Goal: Task Accomplishment & Management: Manage account settings

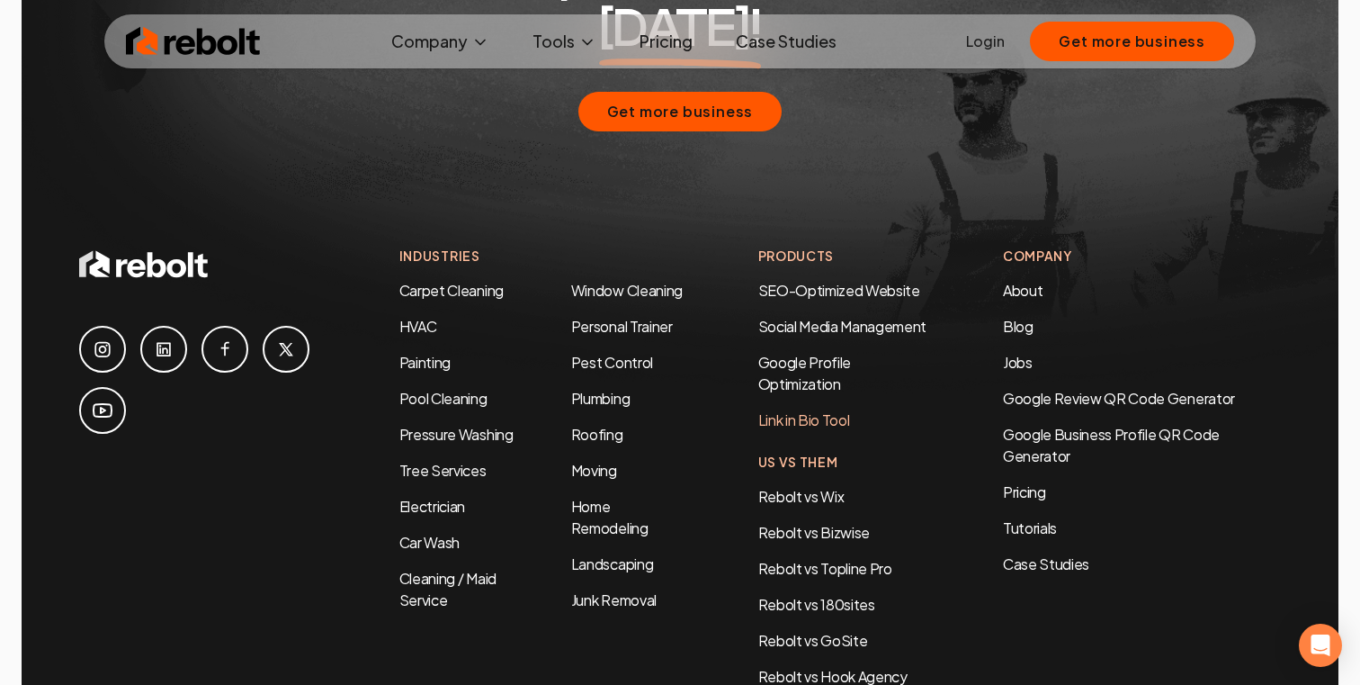
click at [775, 410] on link "Link in Bio Tool" at bounding box center [804, 419] width 92 height 19
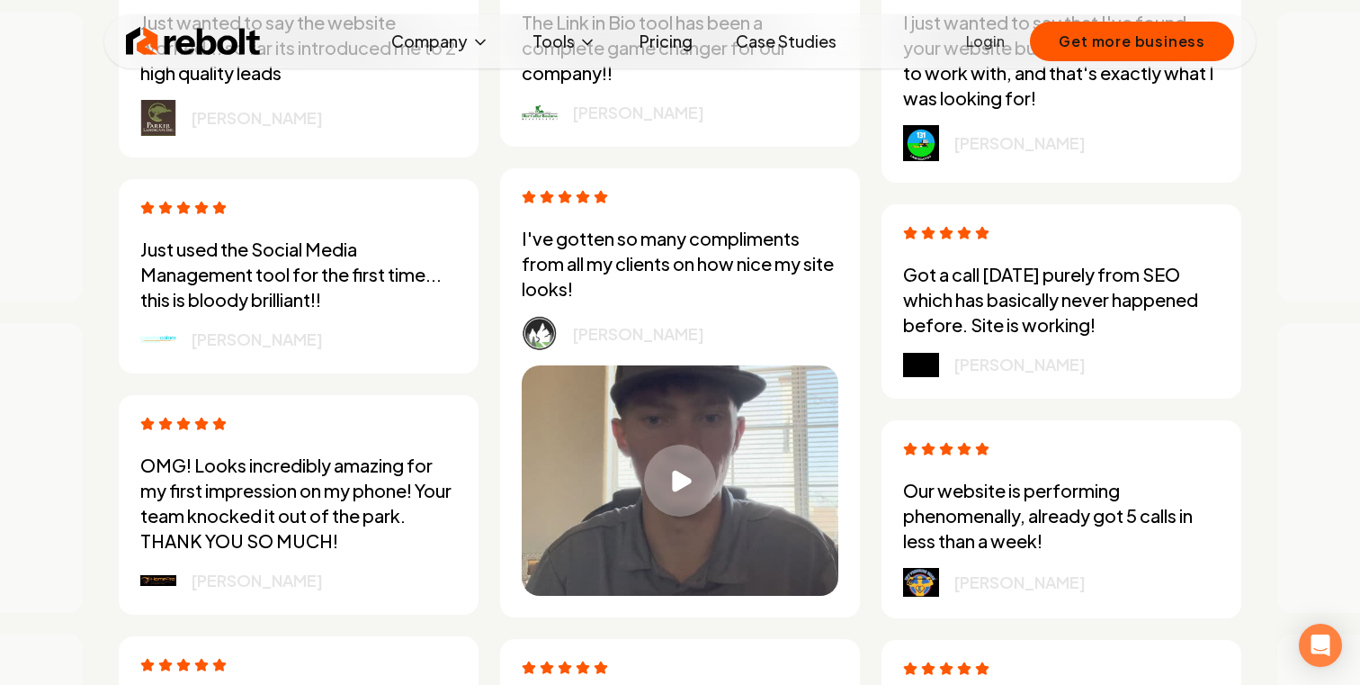
scroll to position [4979, 0]
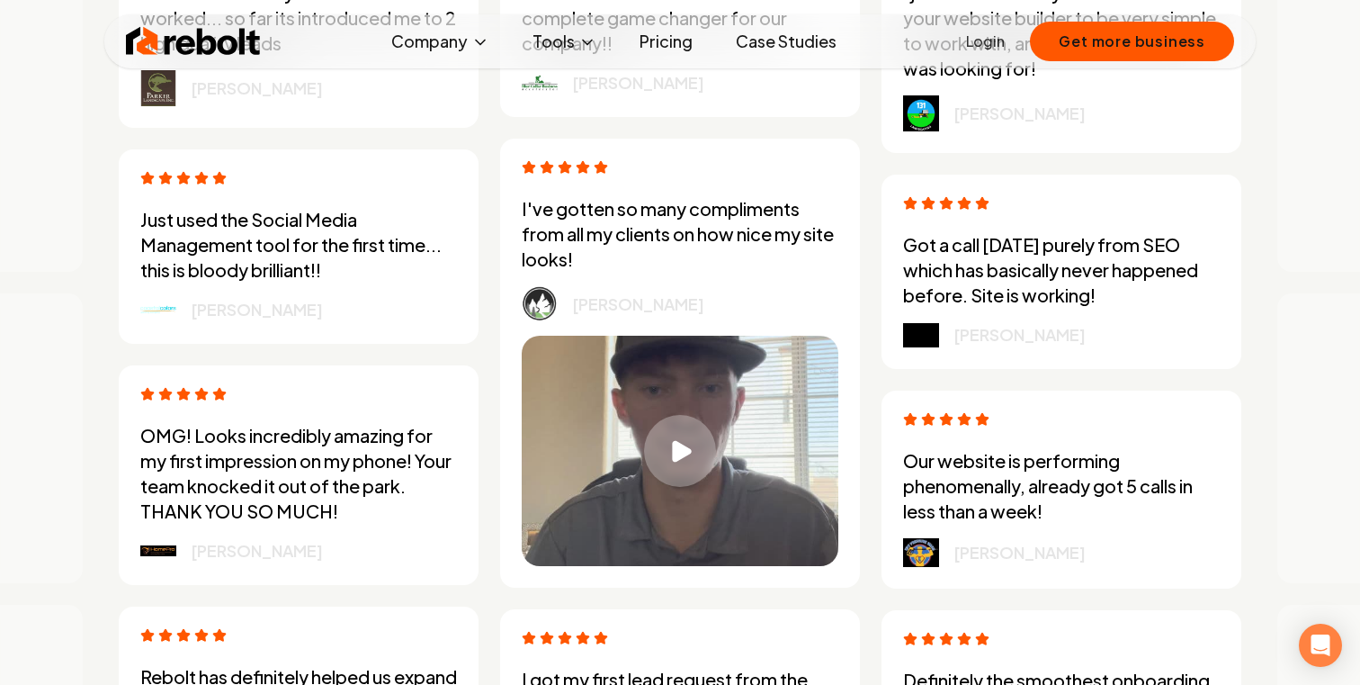
click at [708, 239] on p "I've gotten so many compliments from all my clients on how nice my site looks!" at bounding box center [680, 234] width 317 height 76
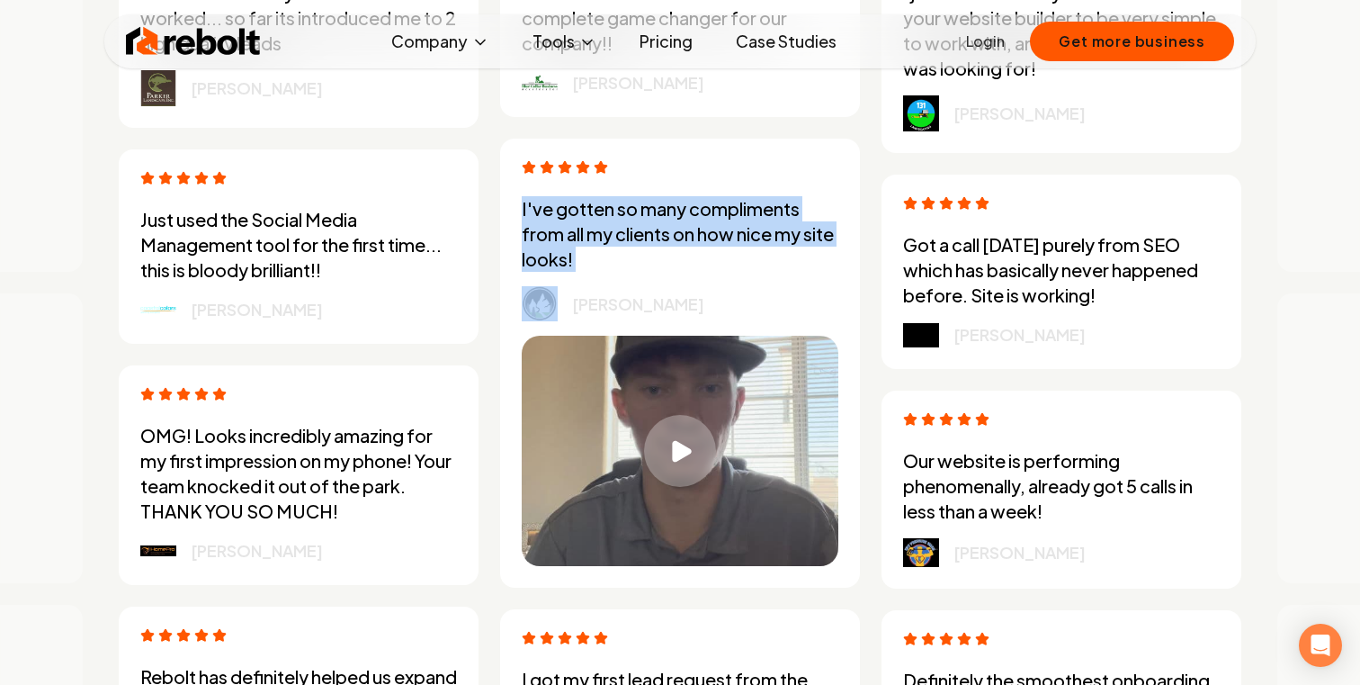
click at [686, 240] on p "I've gotten so many compliments from all my clients on how nice my site looks!" at bounding box center [680, 234] width 317 height 76
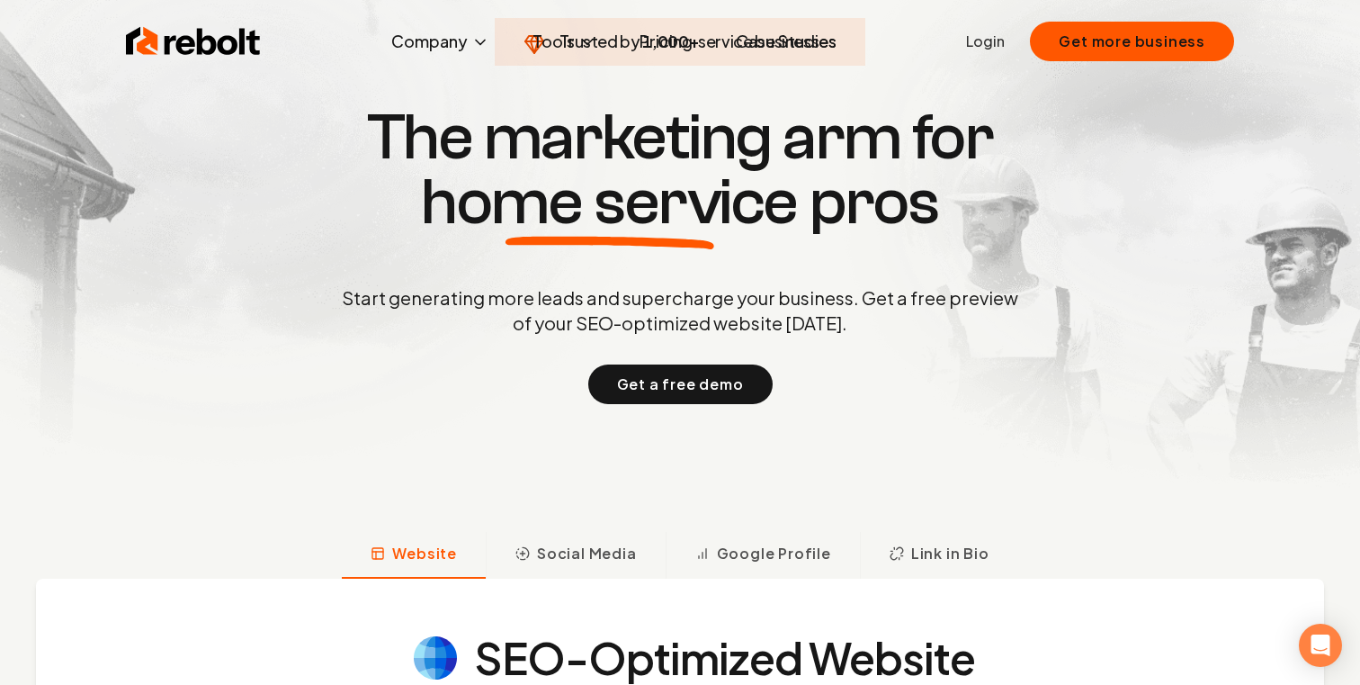
scroll to position [0, 0]
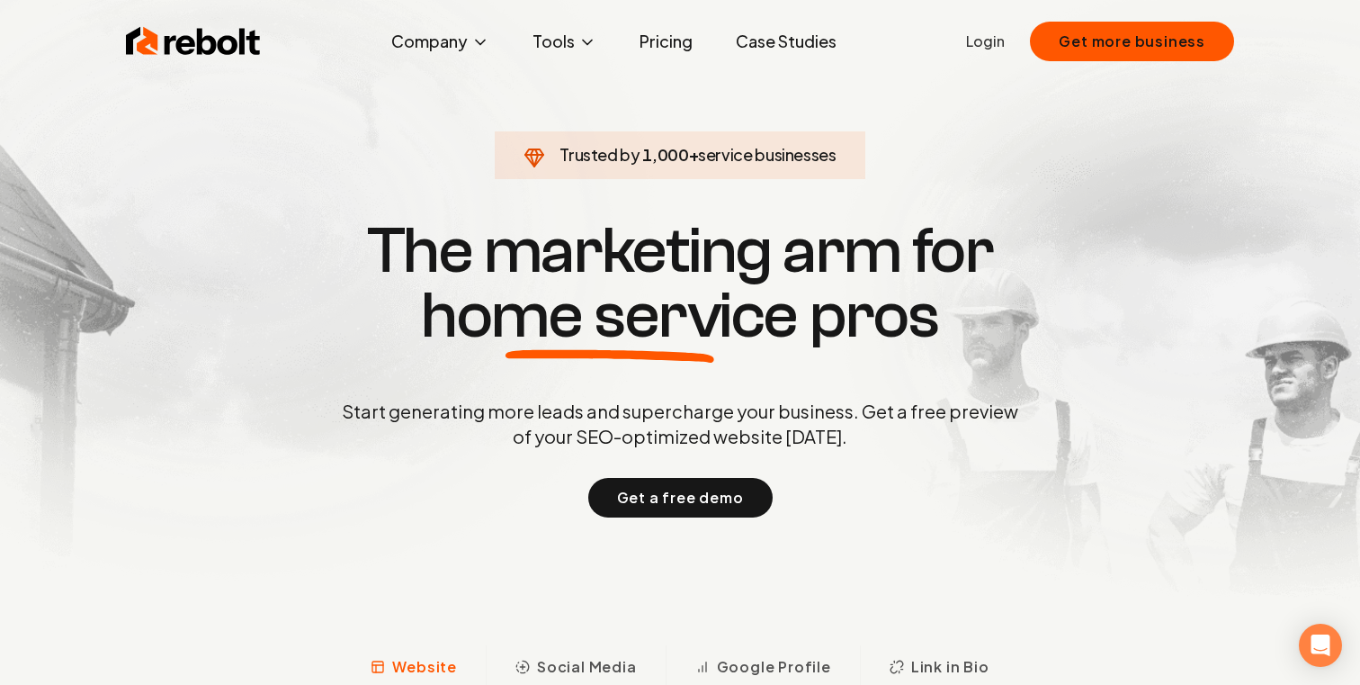
click at [439, 283] on span "home service" at bounding box center [609, 315] width 377 height 65
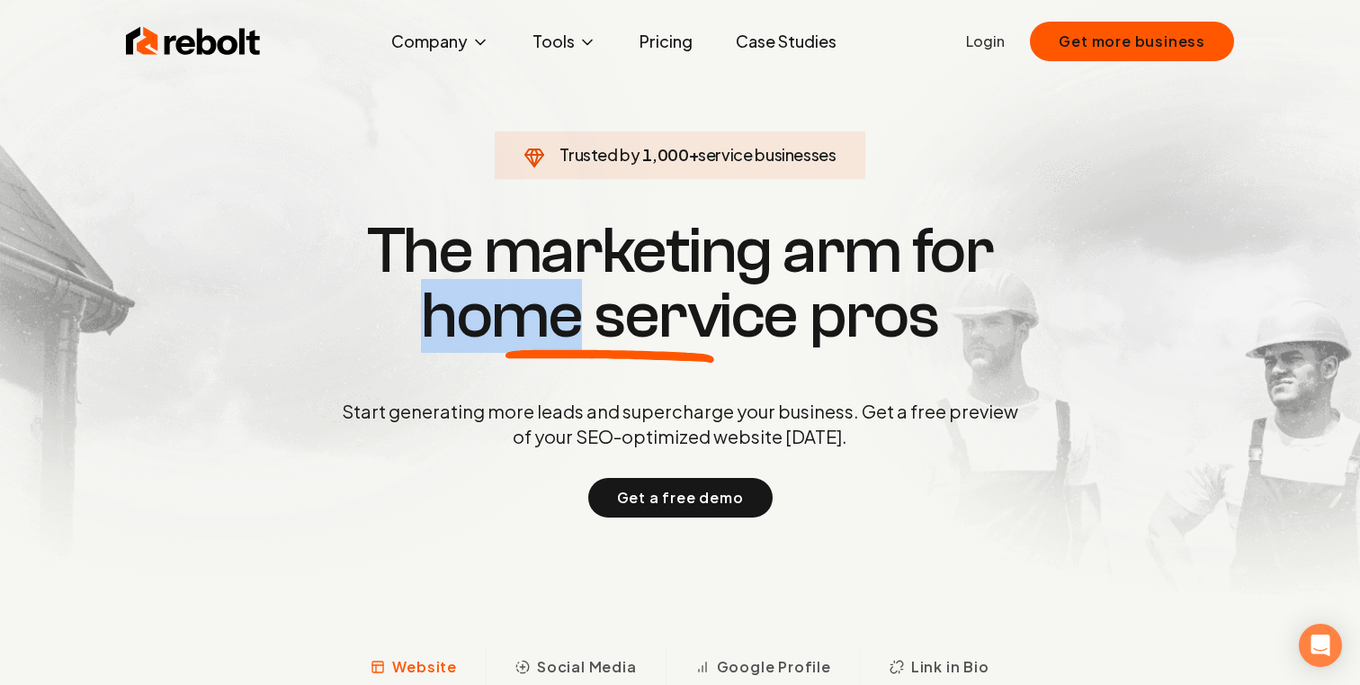
click at [439, 283] on span "home service" at bounding box center [609, 315] width 377 height 65
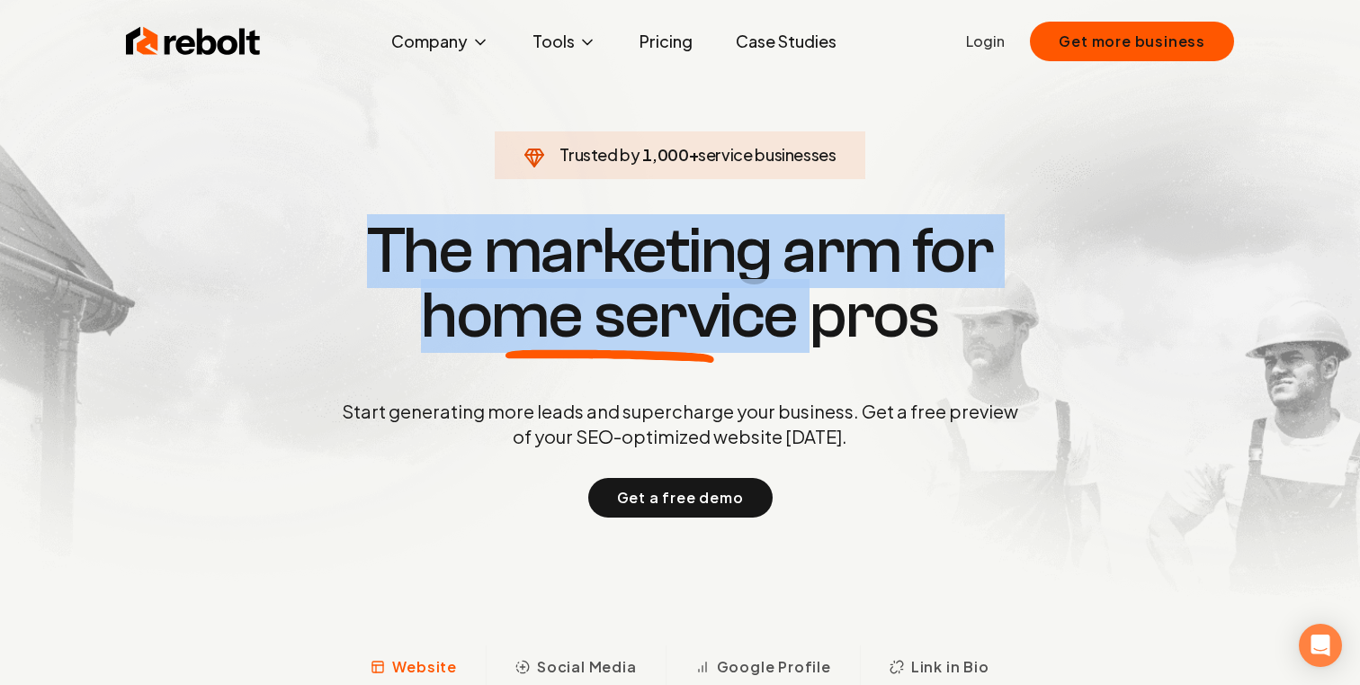
click at [411, 285] on h1 "The marketing arm for home service pros" at bounding box center [680, 284] width 864 height 130
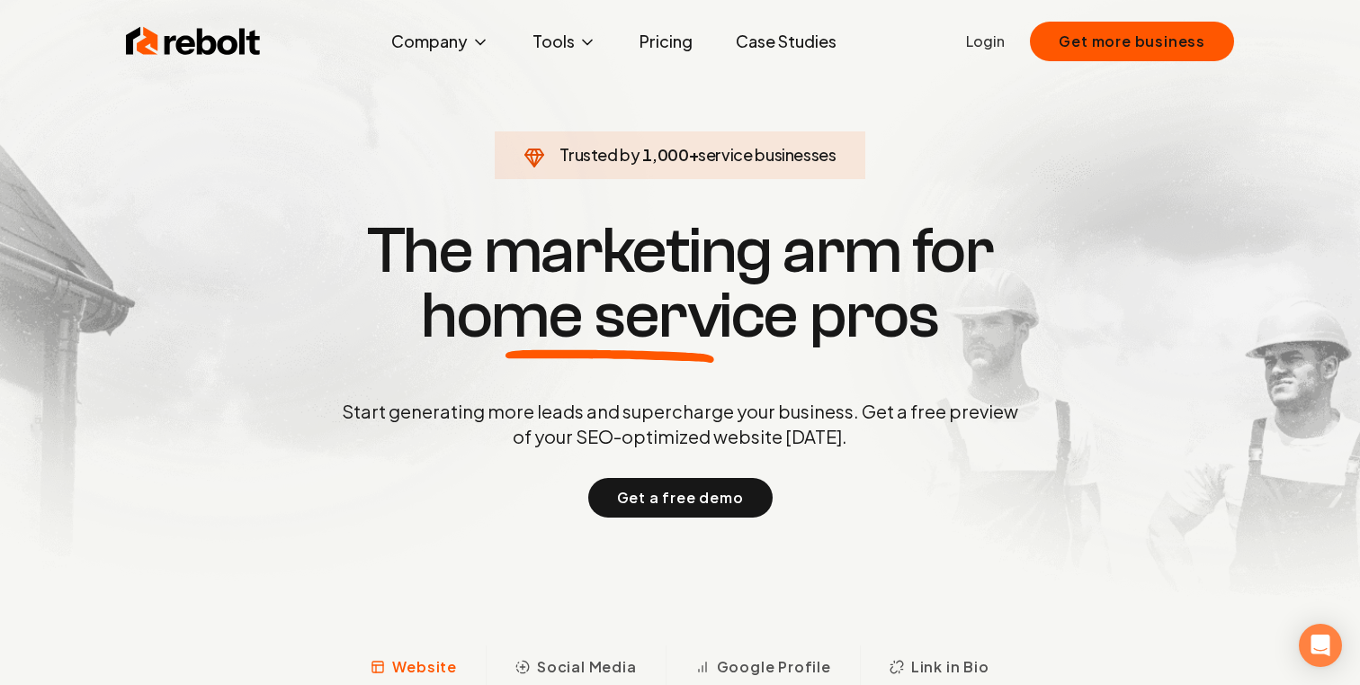
click at [616, 298] on span "home service" at bounding box center [609, 315] width 377 height 65
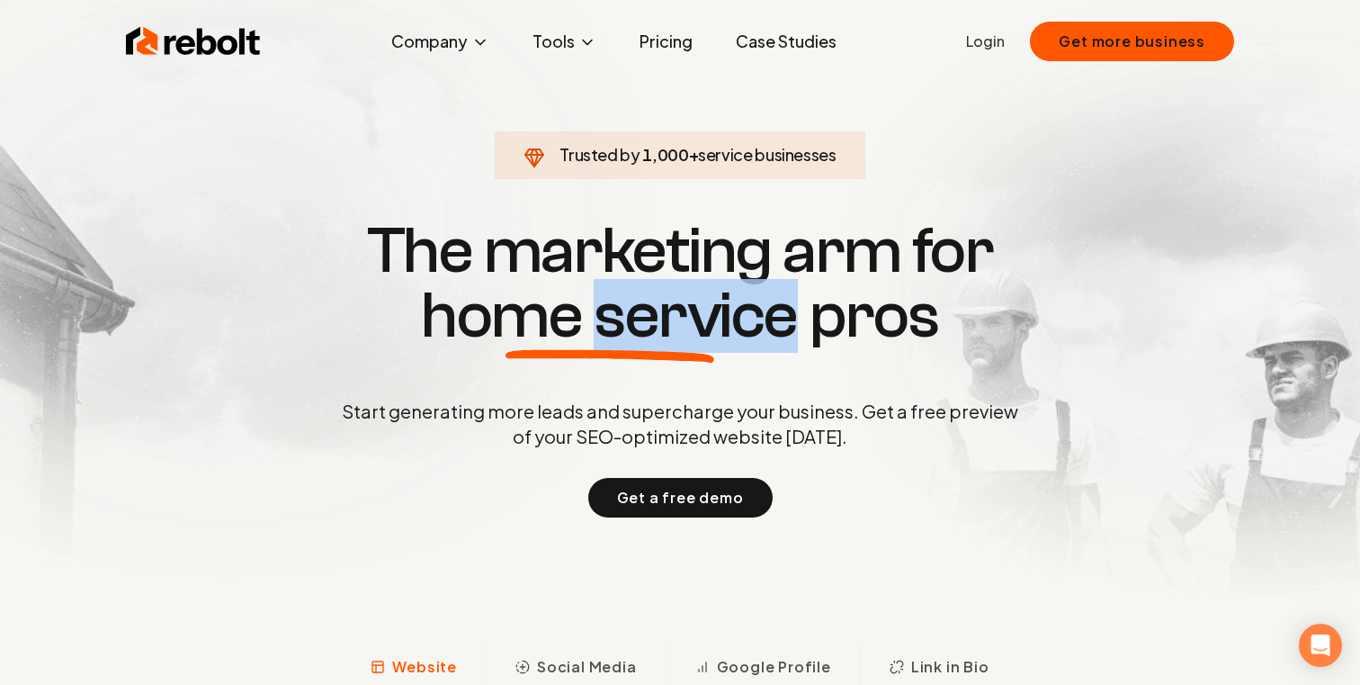
click at [616, 298] on span "home service" at bounding box center [609, 315] width 377 height 65
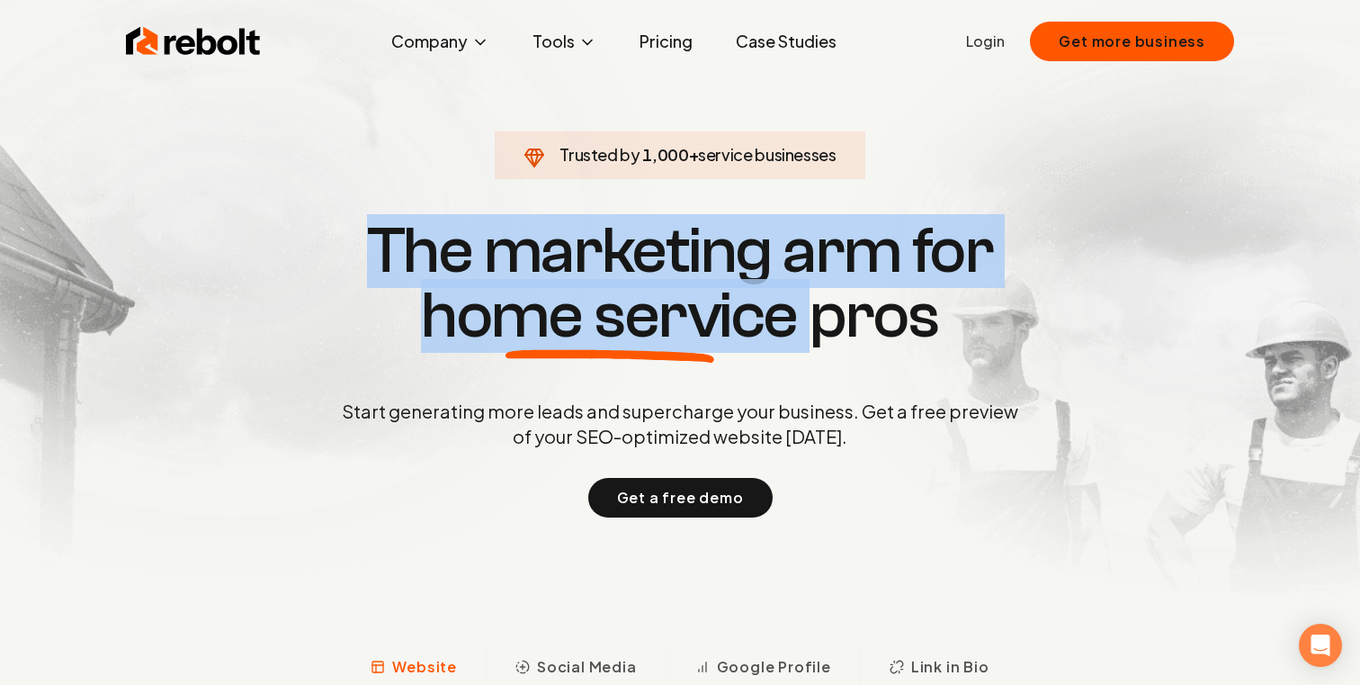
click at [564, 317] on span "home service" at bounding box center [609, 315] width 377 height 65
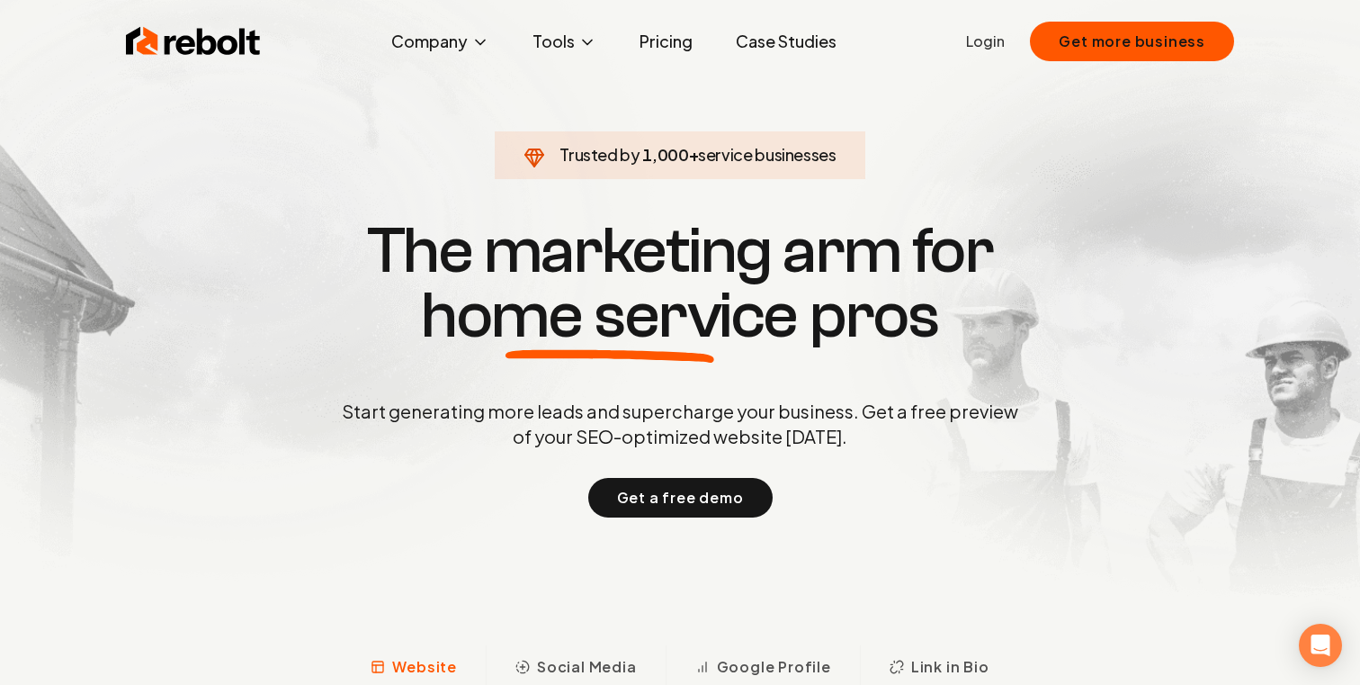
click at [649, 317] on span "home service" at bounding box center [609, 315] width 377 height 65
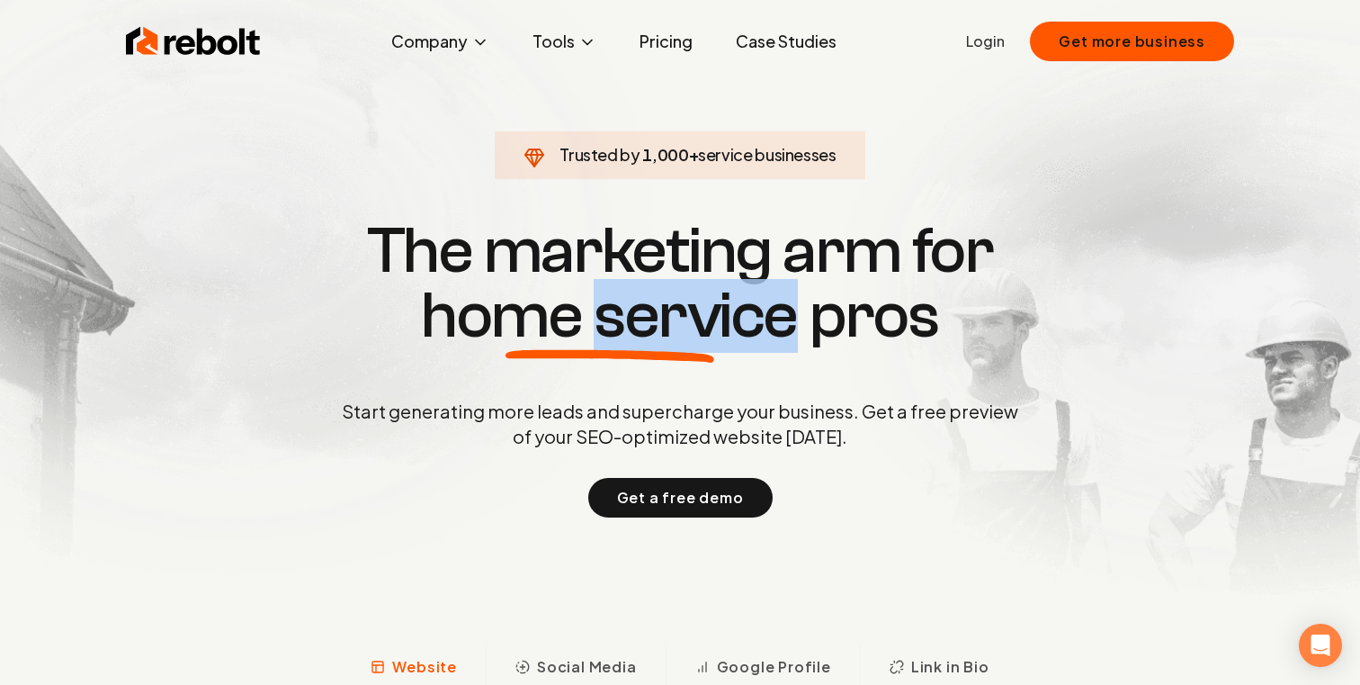
click at [649, 317] on span "home service" at bounding box center [609, 315] width 377 height 65
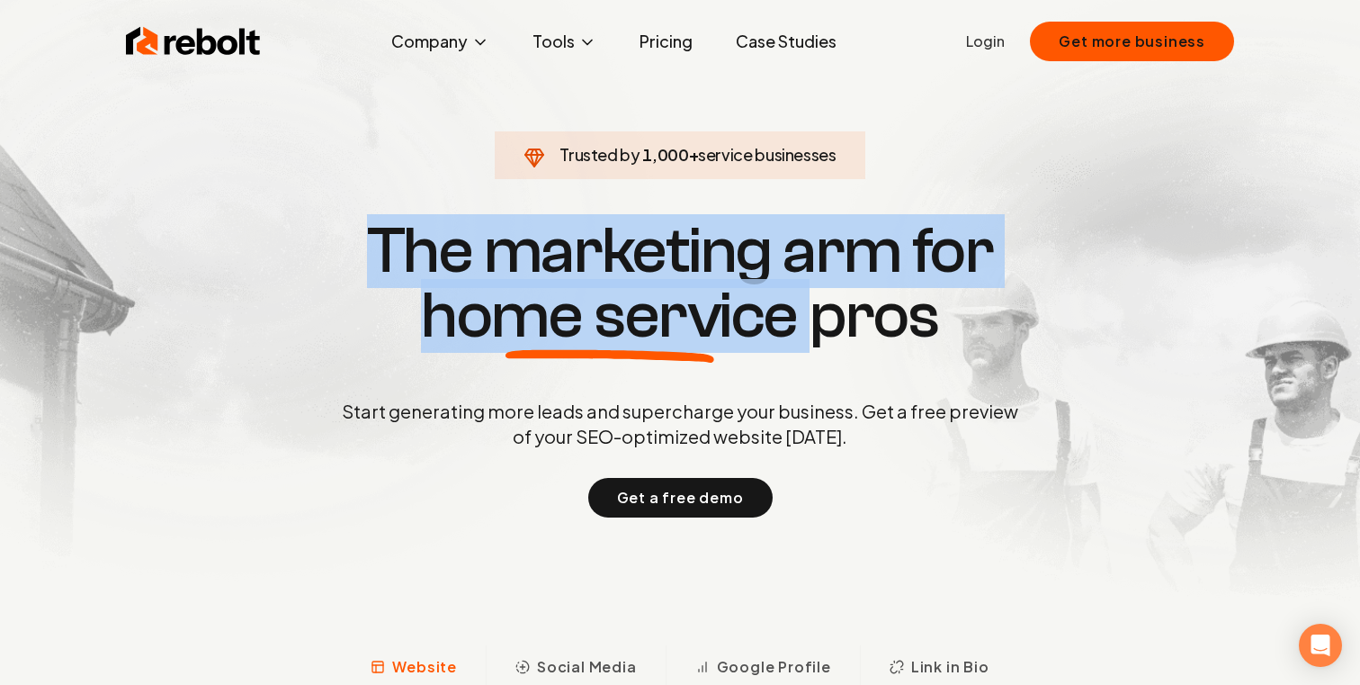
click at [623, 320] on span "home service" at bounding box center [609, 315] width 377 height 65
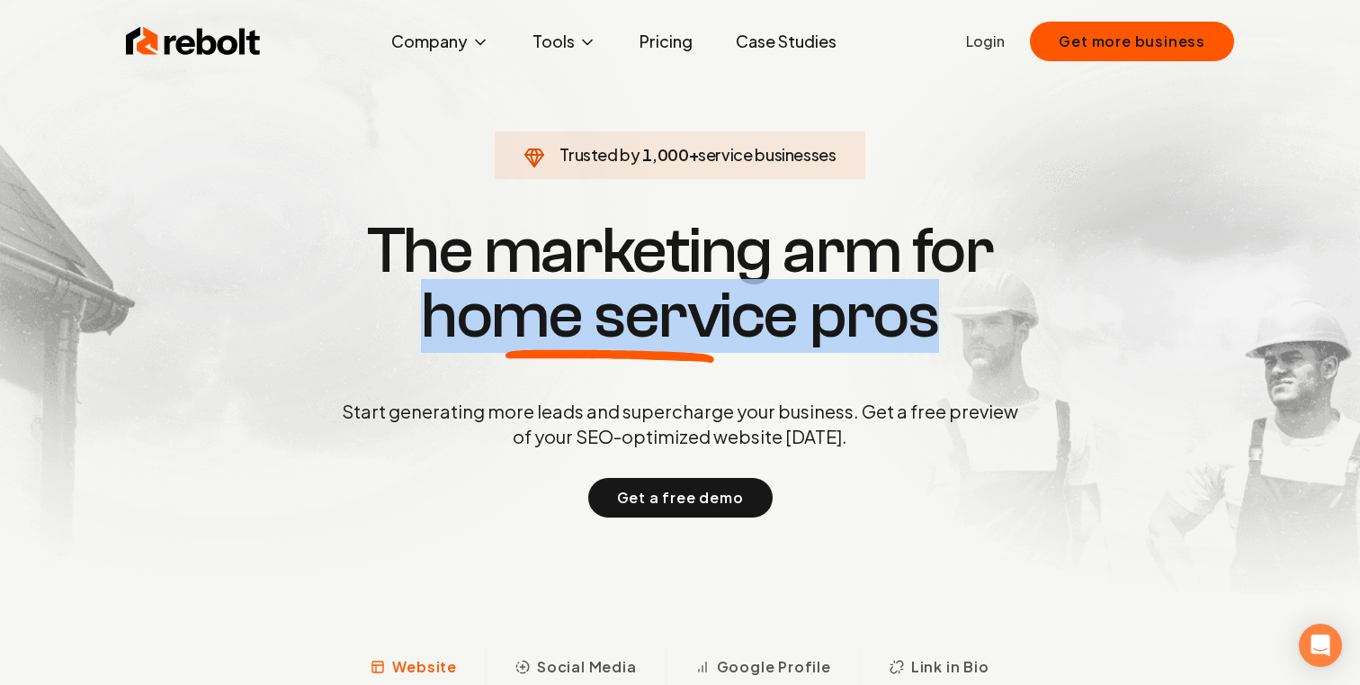
drag, startPoint x: 960, startPoint y: 318, endPoint x: 425, endPoint y: 335, distance: 535.5
click at [425, 335] on h1 "The marketing arm for home service pros" at bounding box center [680, 284] width 864 height 130
copy h1 "home service pros"
click at [1085, 35] on button "Get more business" at bounding box center [1132, 42] width 204 height 40
click at [991, 43] on link "Login" at bounding box center [985, 42] width 39 height 22
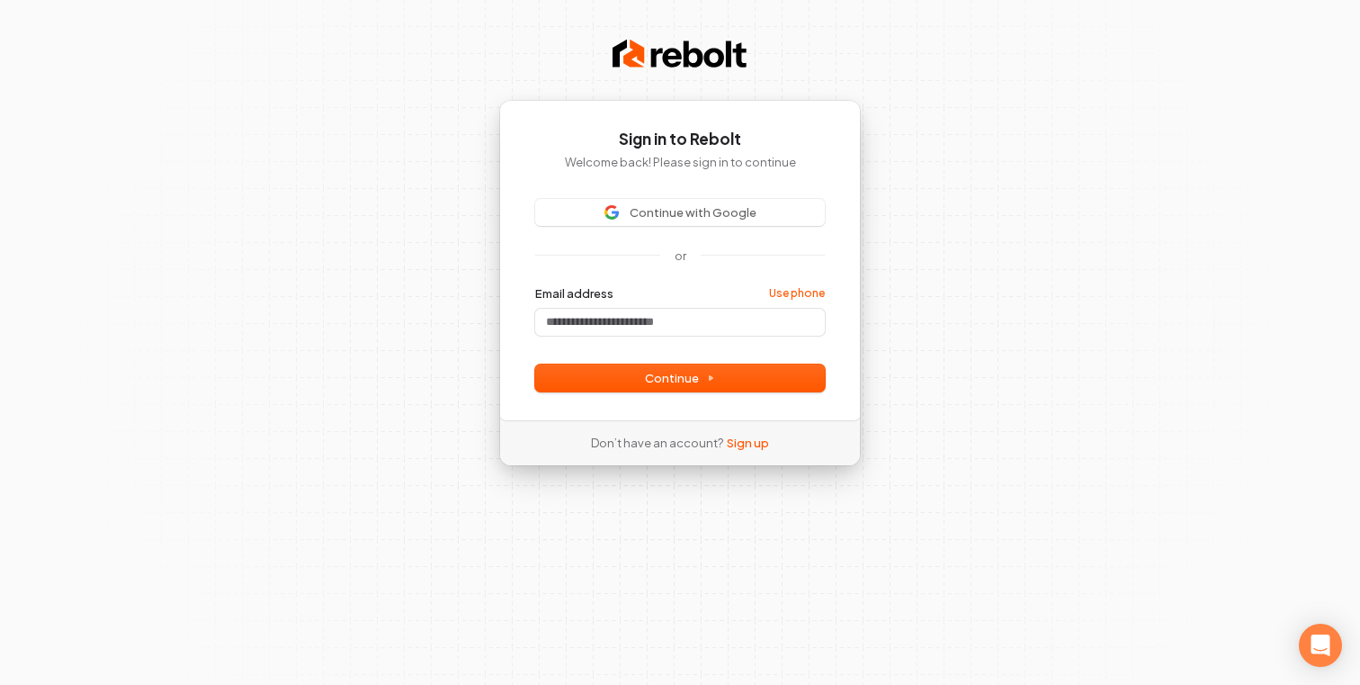
click at [777, 154] on p "Welcome back! Please sign in to continue" at bounding box center [680, 162] width 290 height 16
click at [748, 193] on div "Sign in to Rebolt Welcome back! Please sign in to continue Continue with Google…" at bounding box center [680, 260] width 362 height 320
click at [738, 211] on span "Continue with Google" at bounding box center [693, 212] width 127 height 16
